Goal: Check status: Check status

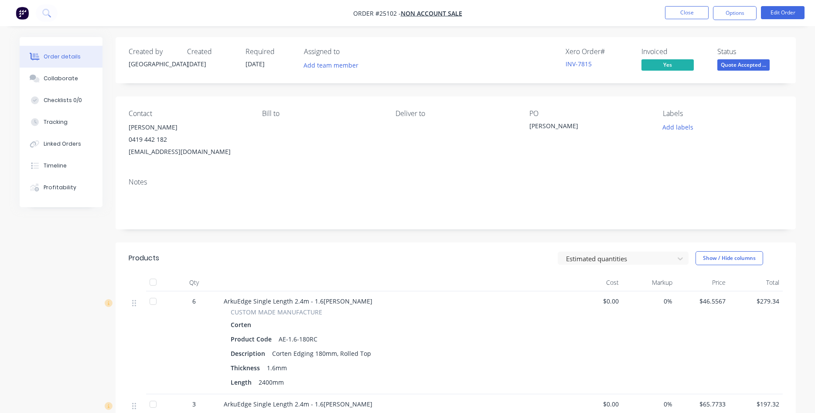
scroll to position [800, 0]
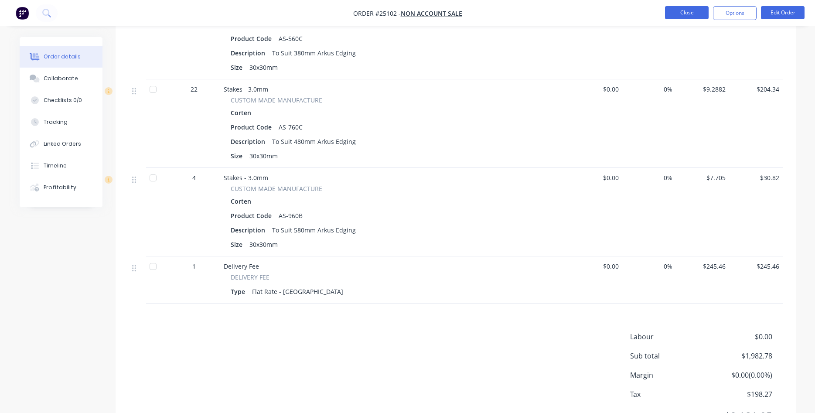
click at [689, 12] on button "Close" at bounding box center [687, 12] width 44 height 13
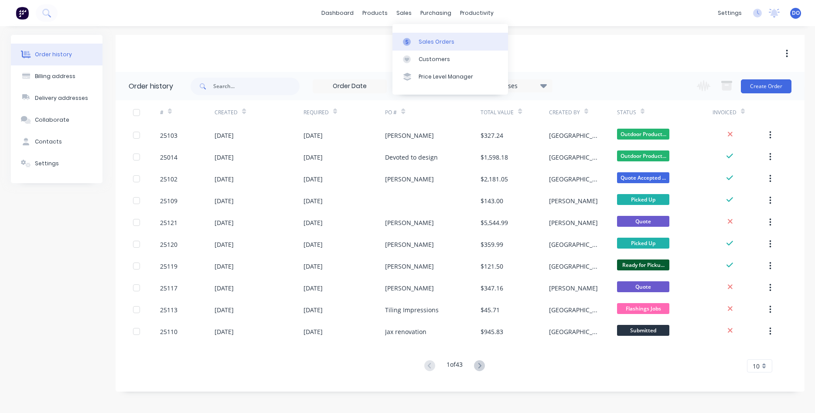
click at [420, 39] on div "Sales Orders" at bounding box center [437, 42] width 36 height 8
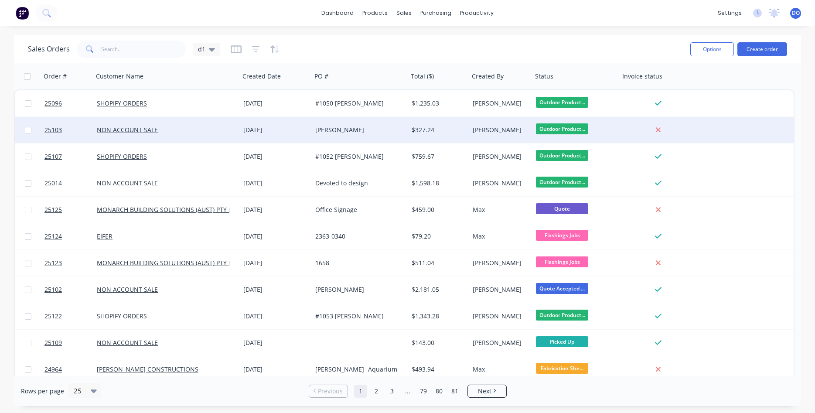
click at [352, 133] on div "[PERSON_NAME]" at bounding box center [357, 130] width 85 height 9
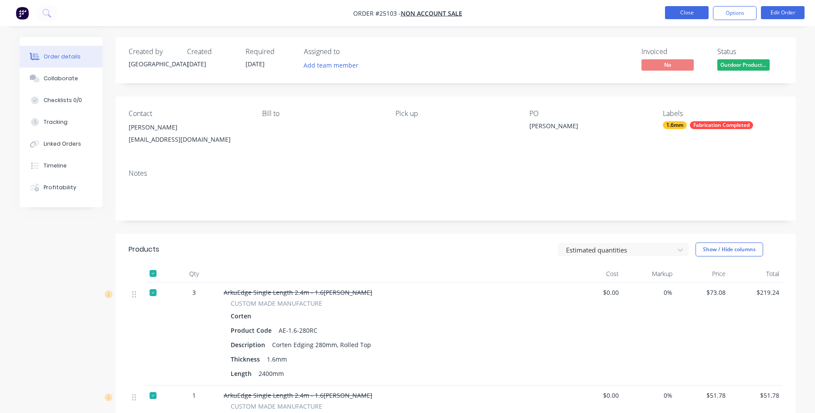
click at [693, 13] on button "Close" at bounding box center [687, 12] width 44 height 13
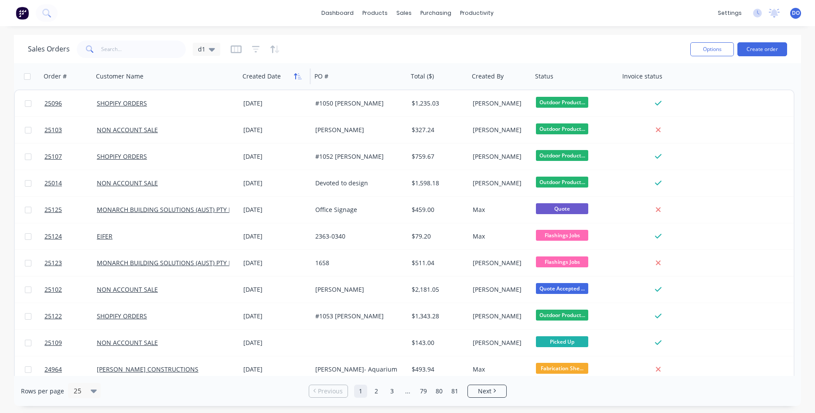
click at [293, 75] on button "button" at bounding box center [297, 76] width 13 height 13
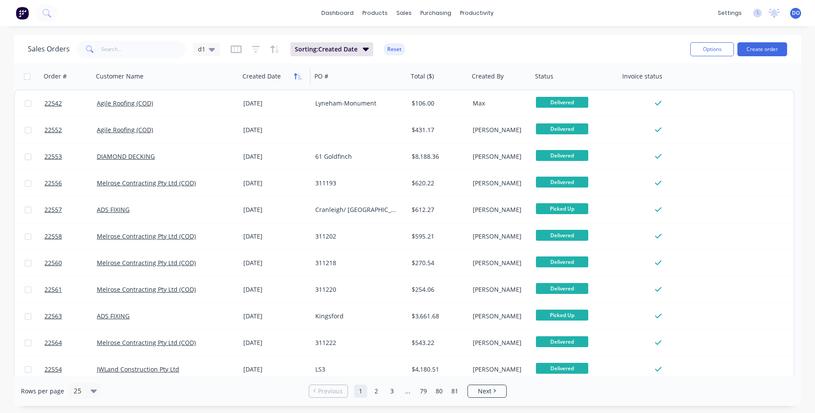
click at [295, 78] on icon "button" at bounding box center [298, 76] width 8 height 7
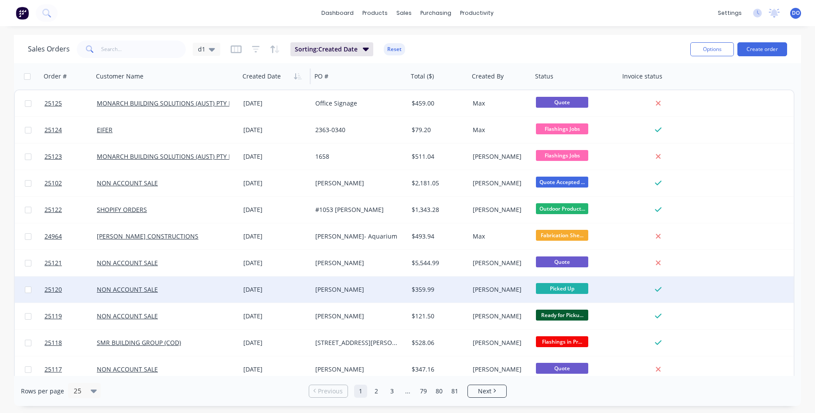
click at [263, 289] on div "[DATE]" at bounding box center [275, 289] width 65 height 9
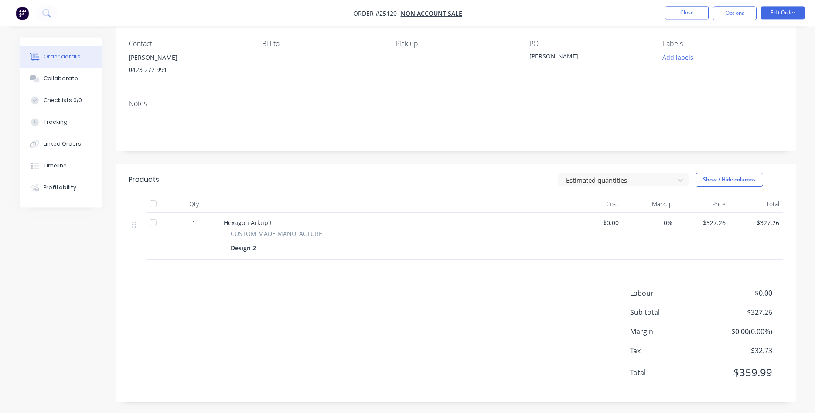
scroll to position [72, 0]
click at [695, 14] on button "Close" at bounding box center [687, 12] width 44 height 13
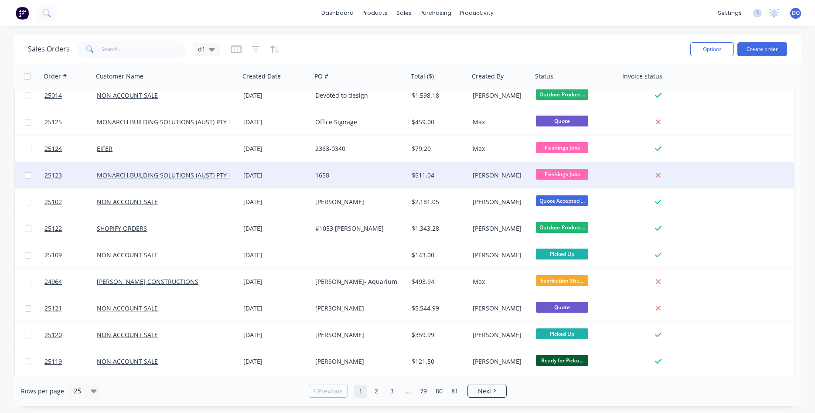
scroll to position [149, 0]
